Goal: Task Accomplishment & Management: Manage account settings

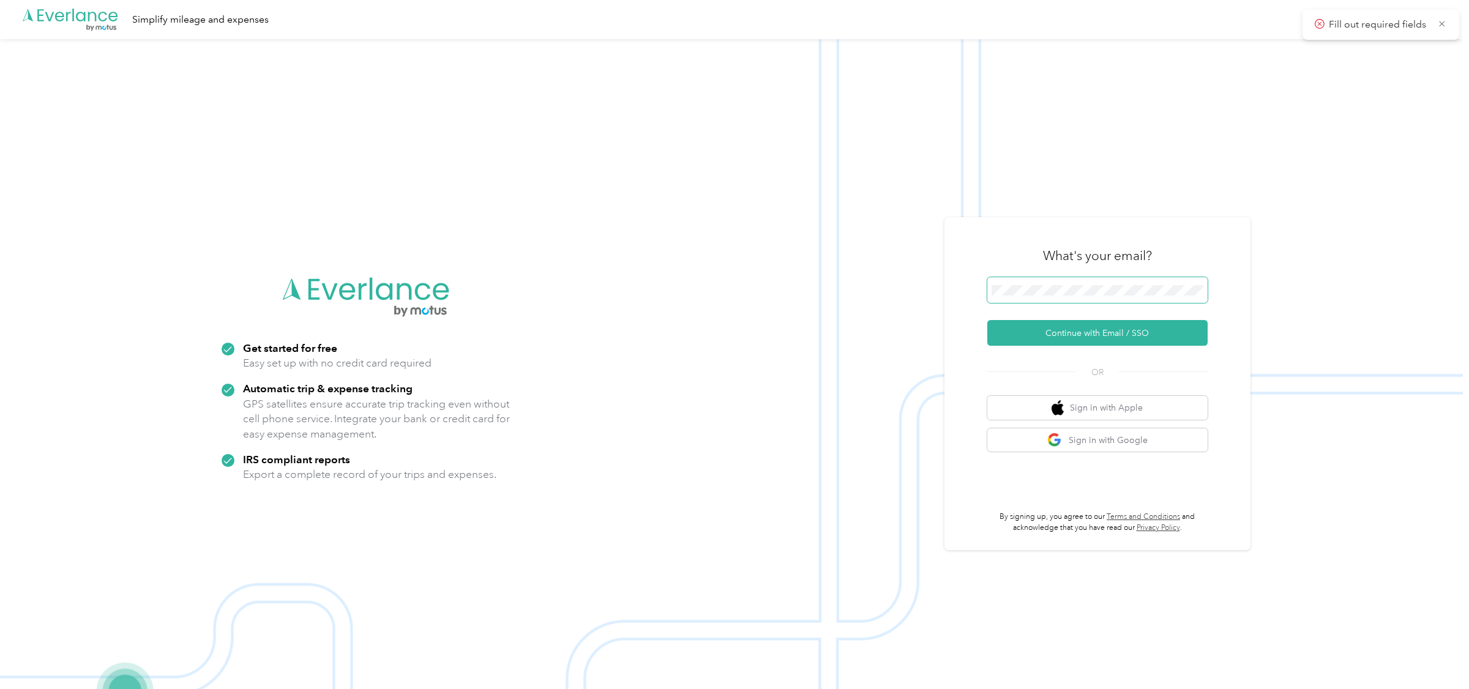
click at [1201, 296] on span at bounding box center [1097, 290] width 220 height 26
click at [1104, 329] on button "Continue with Email / SSO" at bounding box center [1097, 333] width 220 height 26
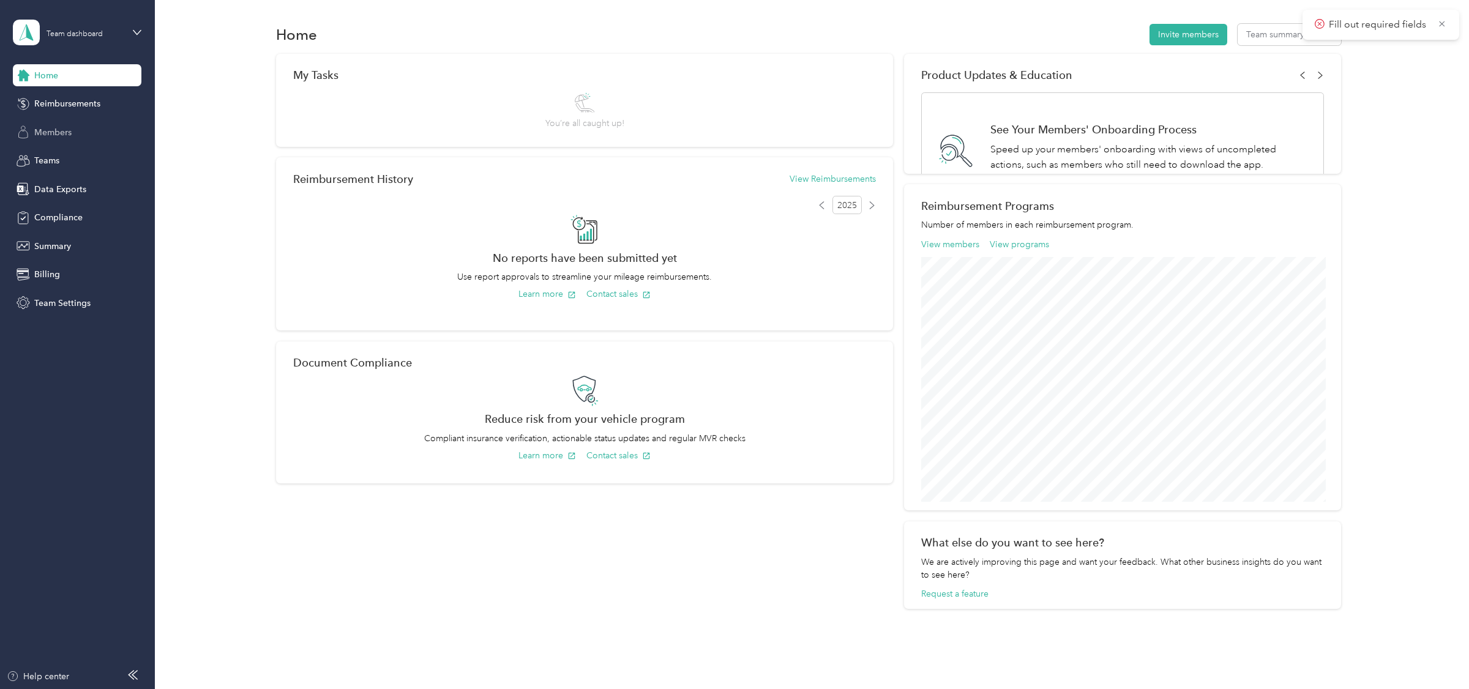
click at [76, 132] on div "Members" at bounding box center [77, 132] width 129 height 22
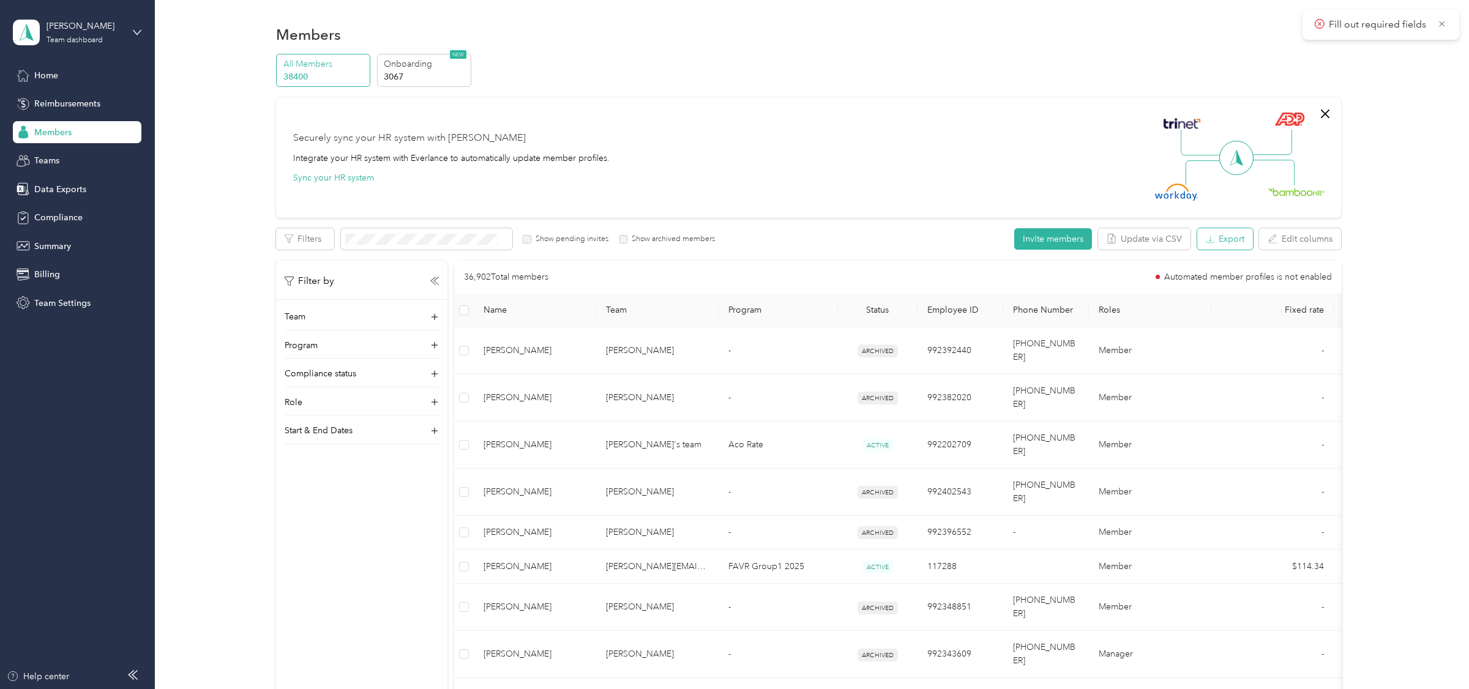
click at [1221, 236] on button "Export" at bounding box center [1225, 238] width 56 height 21
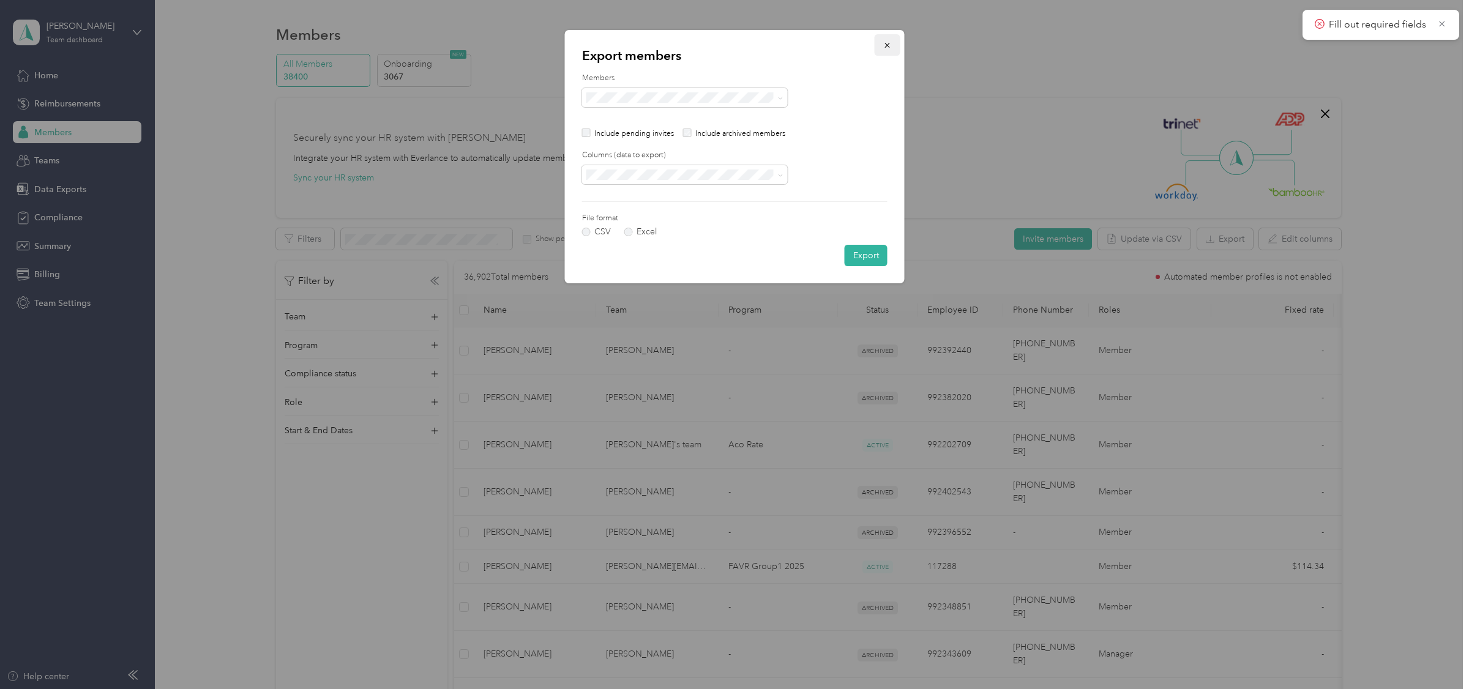
click at [886, 50] on button "button" at bounding box center [888, 44] width 26 height 21
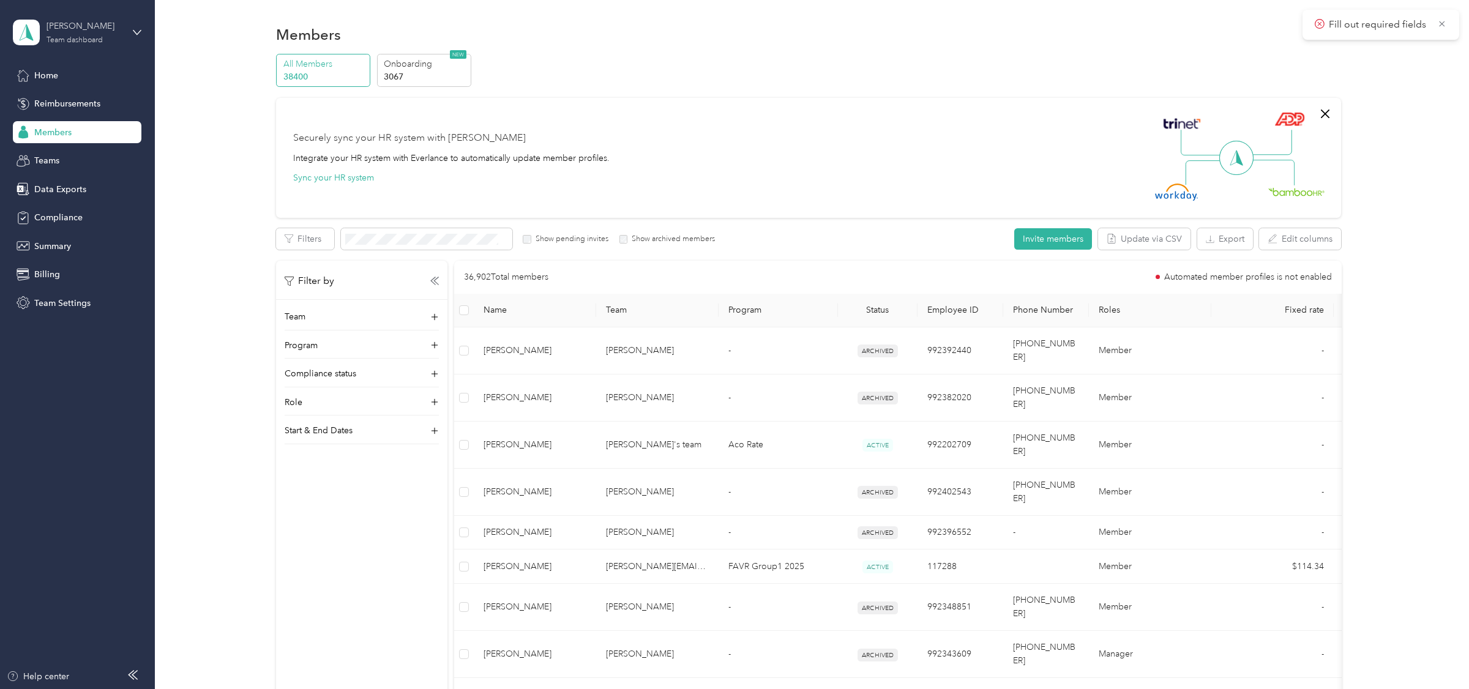
click at [92, 28] on div "[PERSON_NAME]" at bounding box center [85, 26] width 77 height 13
click at [78, 160] on div "Log out" at bounding box center [176, 156] width 310 height 21
